Goal: Information Seeking & Learning: Check status

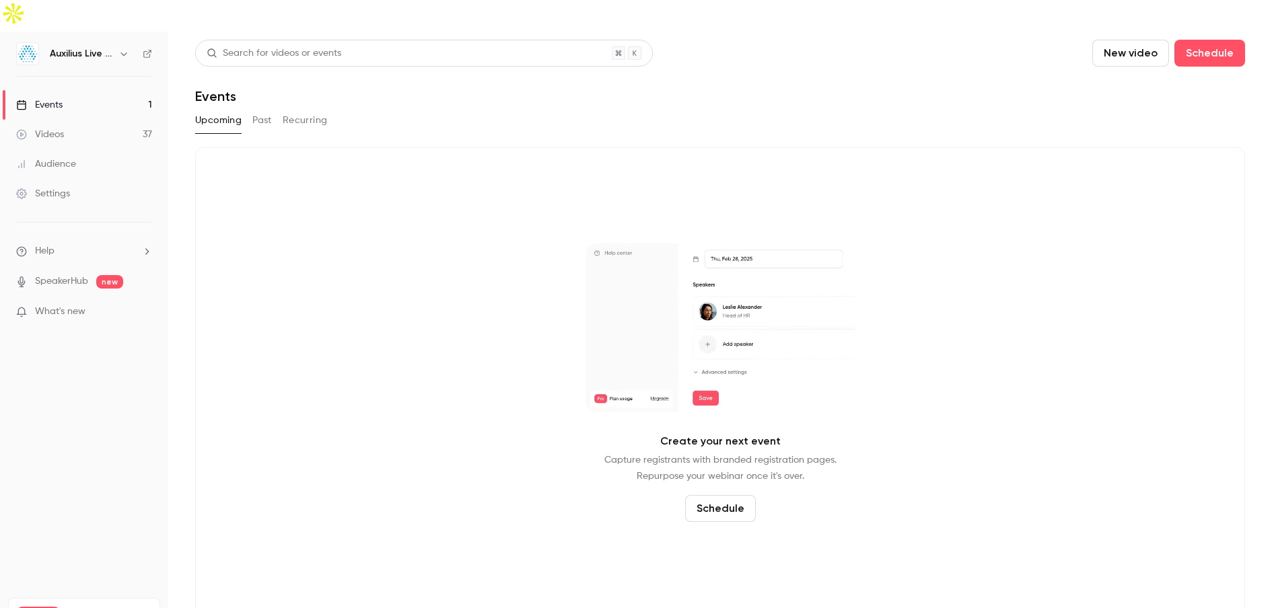
click at [55, 128] on div "Videos" at bounding box center [40, 134] width 48 height 13
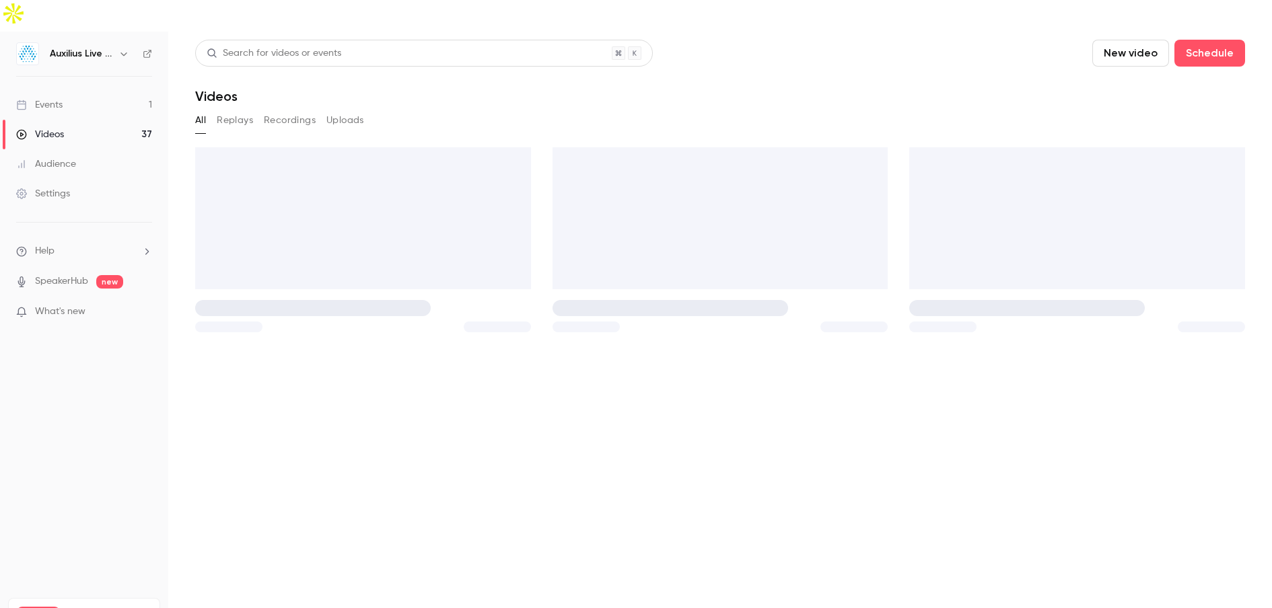
click at [71, 90] on link "Events 1" at bounding box center [84, 105] width 168 height 30
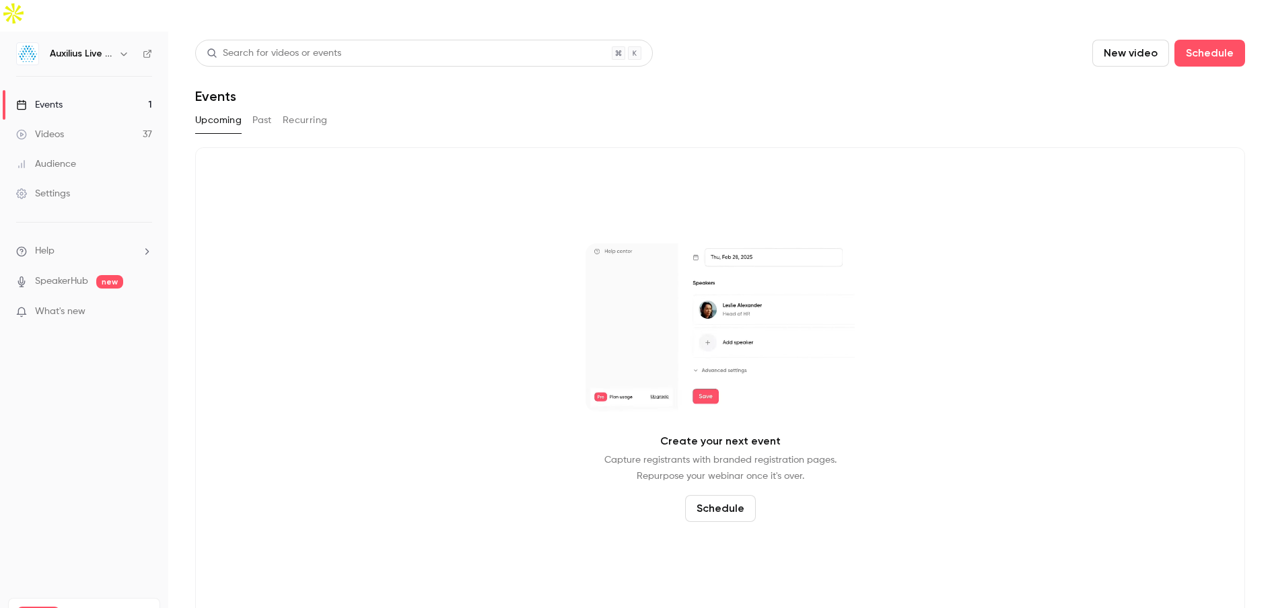
click at [210, 110] on button "Upcoming" at bounding box center [218, 121] width 46 height 22
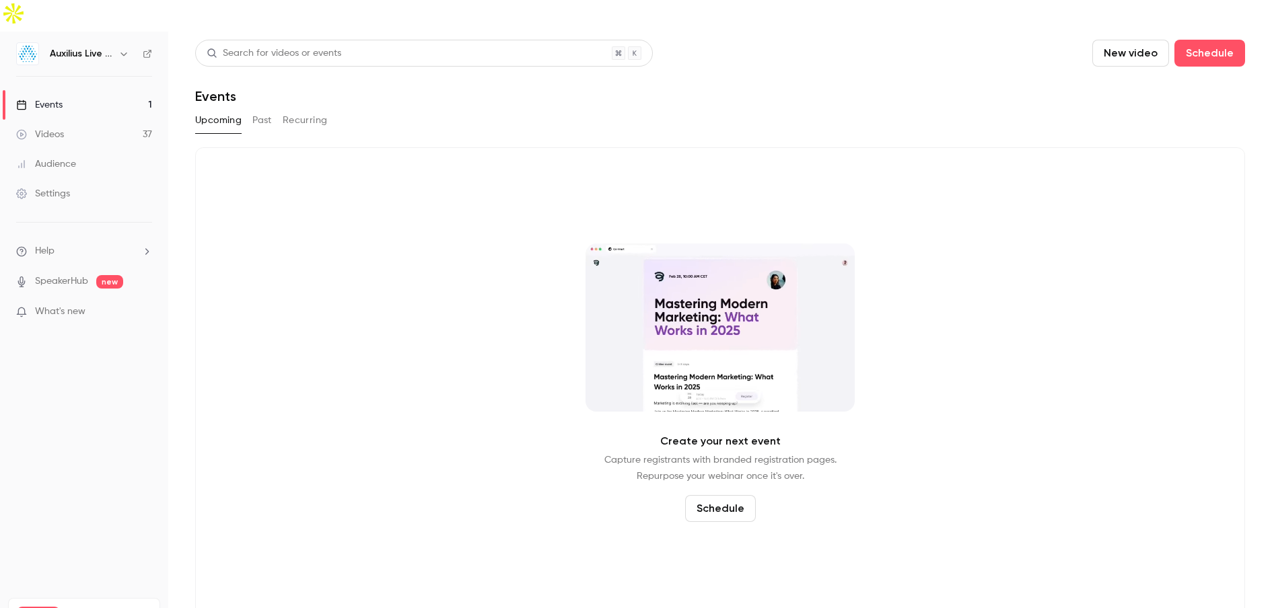
click at [259, 110] on button "Past" at bounding box center [262, 121] width 20 height 22
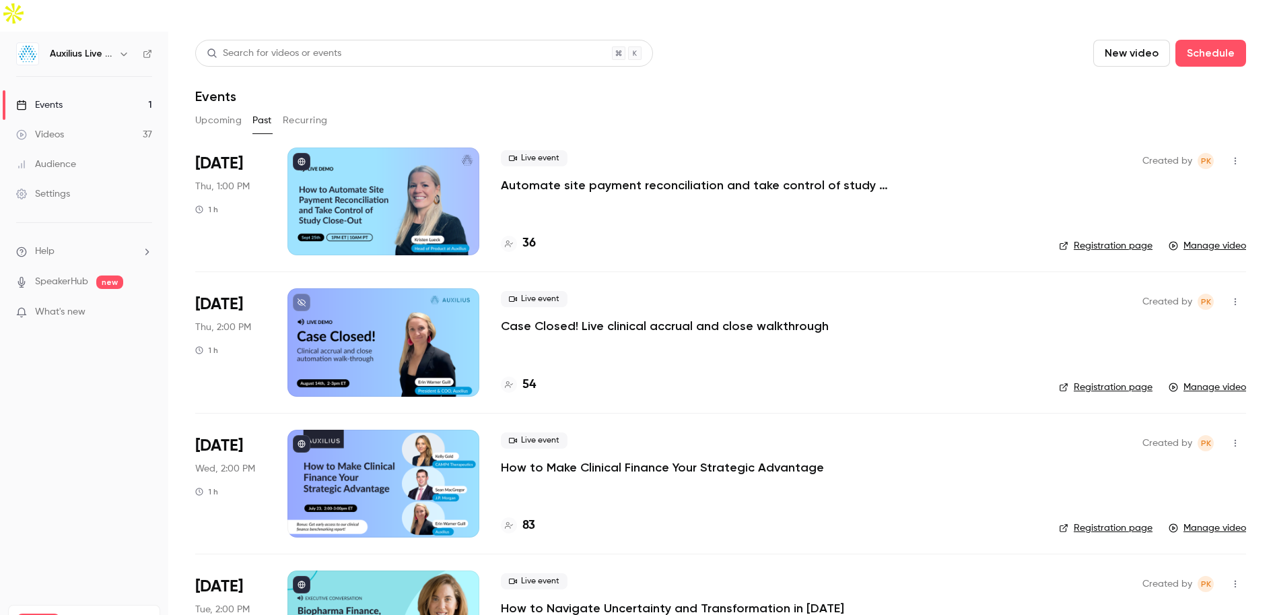
click at [381, 314] on div at bounding box center [383, 342] width 192 height 108
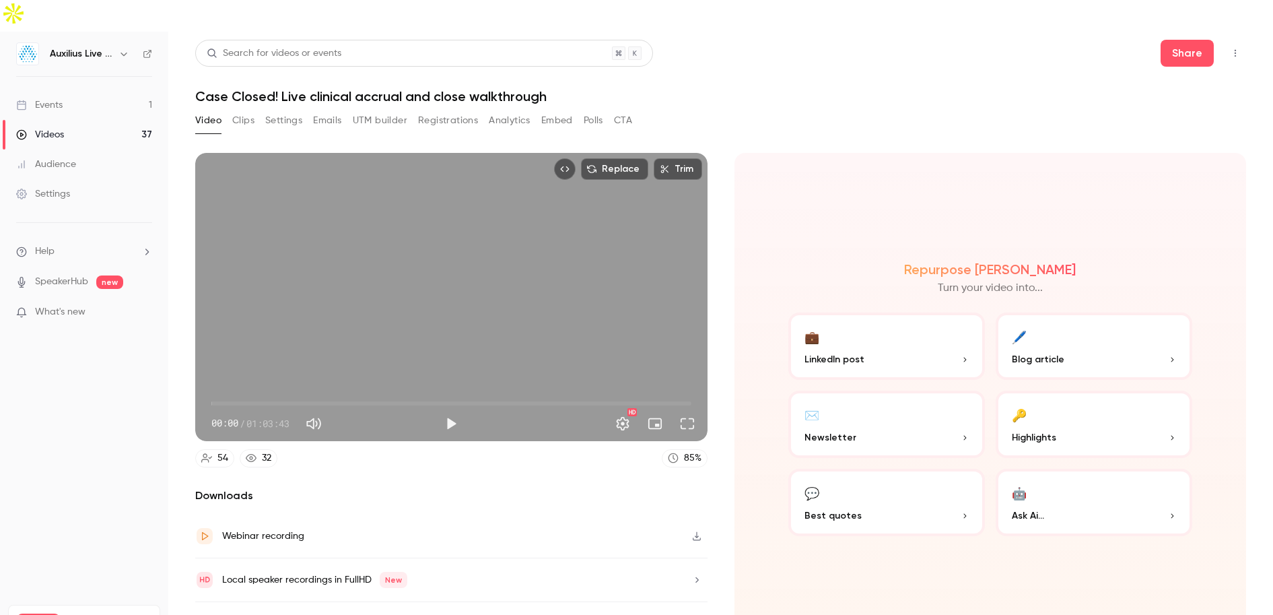
click at [452, 110] on button "Registrations" at bounding box center [448, 121] width 60 height 22
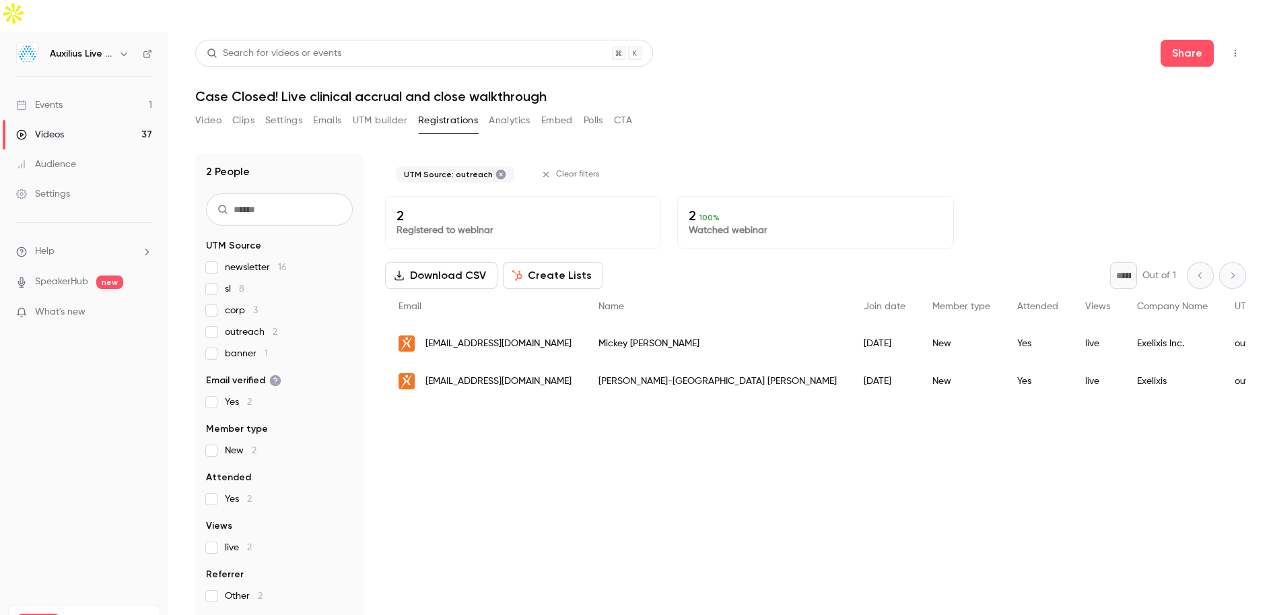
click at [496, 170] on icon at bounding box center [501, 175] width 10 height 10
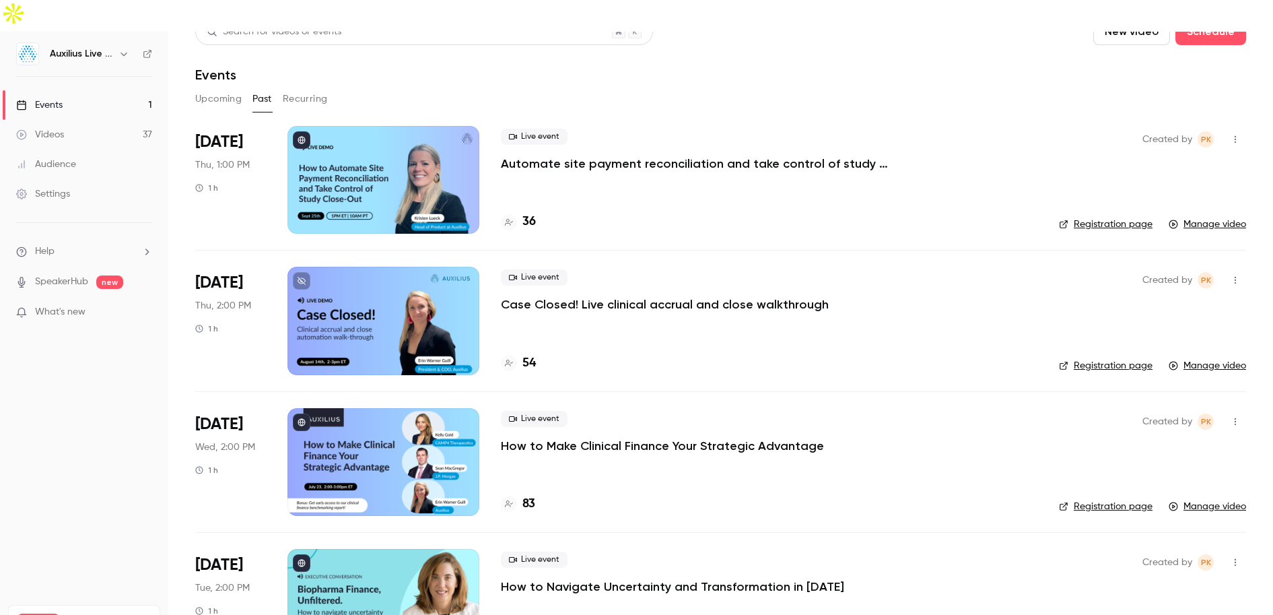
scroll to position [24, 0]
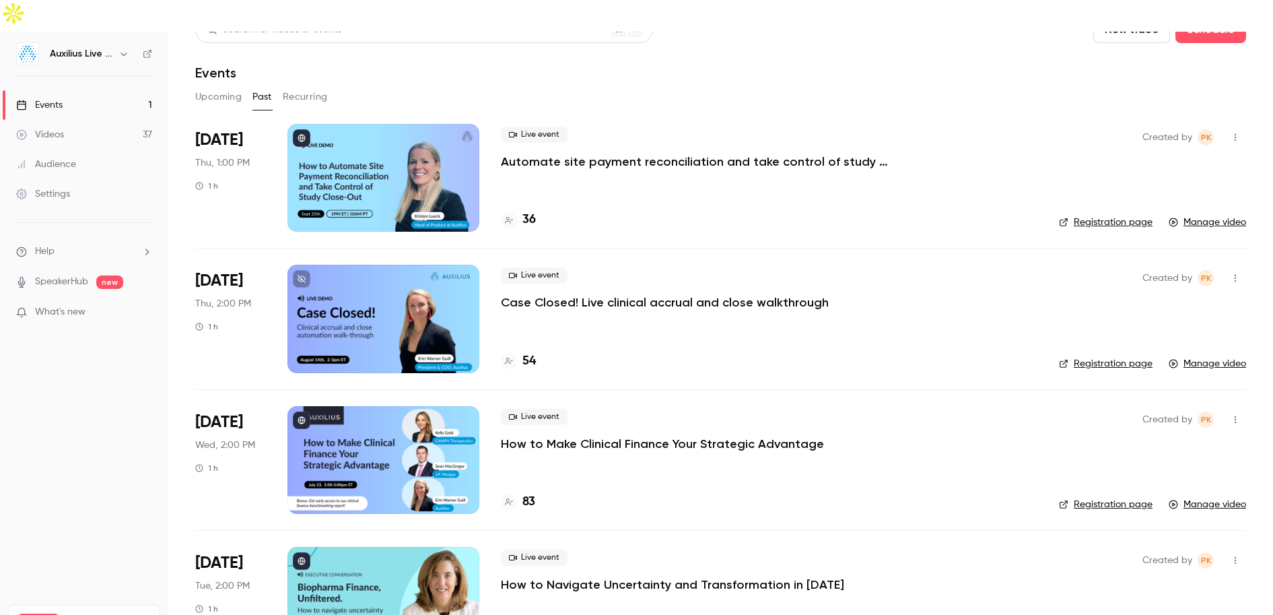
click at [378, 444] on div at bounding box center [383, 460] width 192 height 108
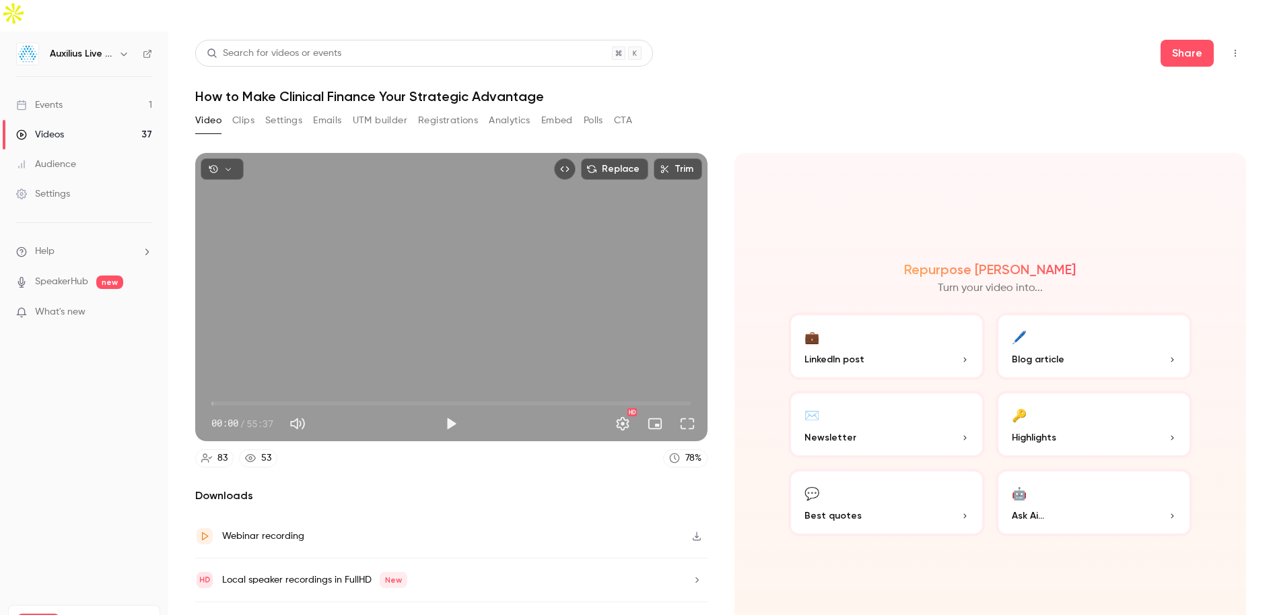
click at [442, 110] on button "Registrations" at bounding box center [448, 121] width 60 height 22
